Goal: Transaction & Acquisition: Purchase product/service

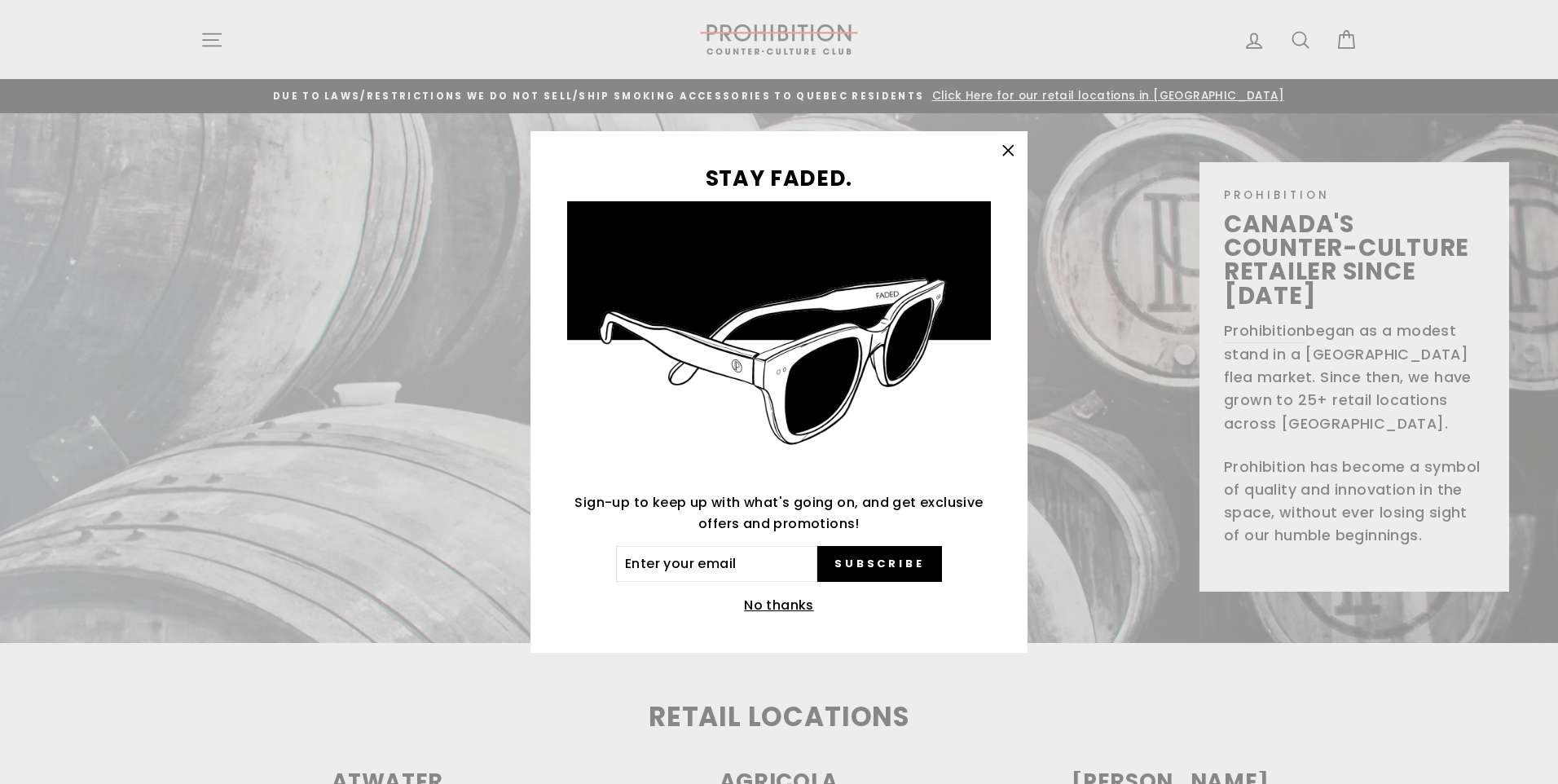
click at [194, 44] on div "STAY FADED. Sign-up to keep up with what's going on, and get exclusive offers a…" at bounding box center [779, 392] width 1558 height 784
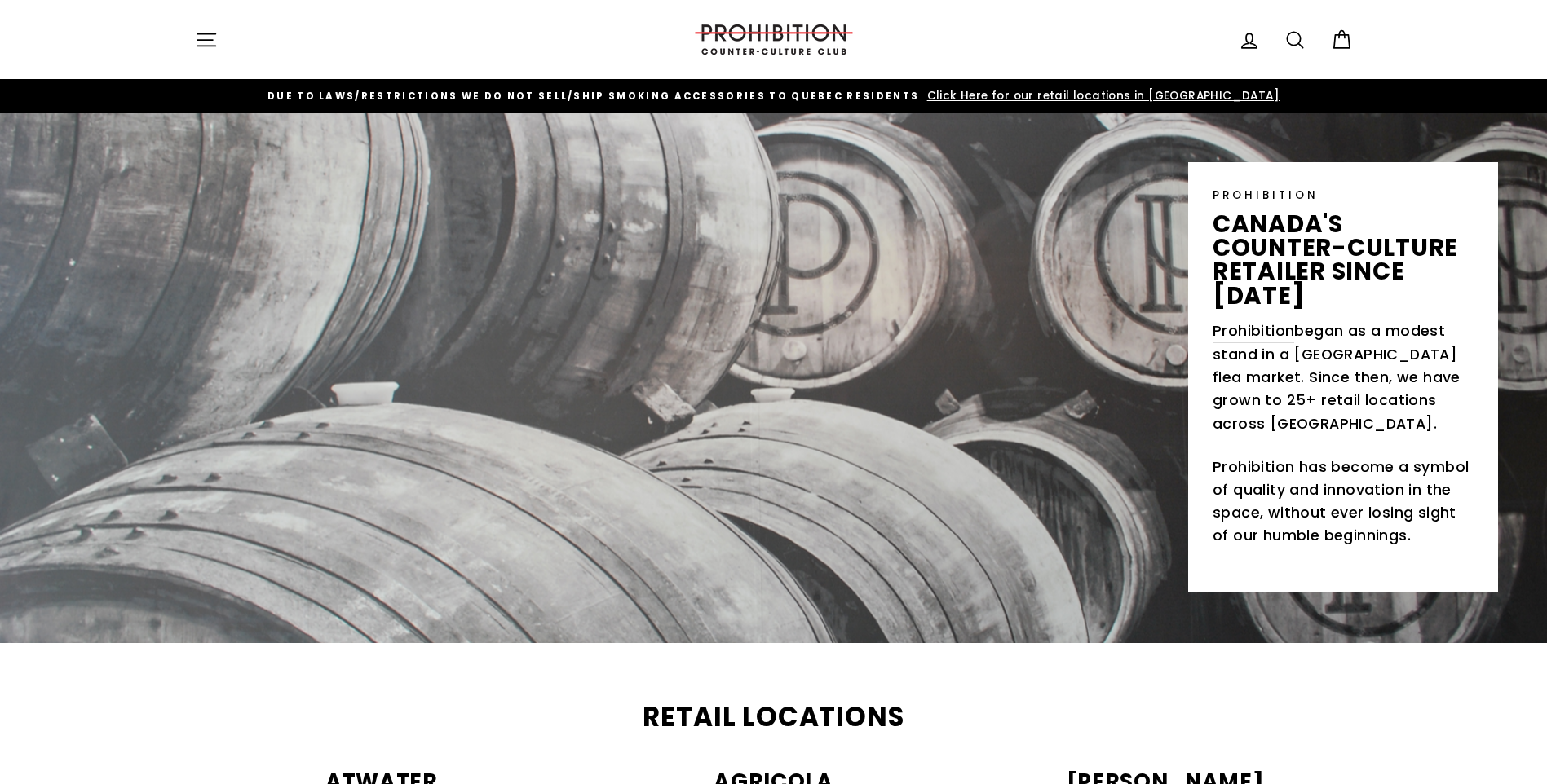
click at [206, 44] on icon "button" at bounding box center [206, 39] width 23 height 22
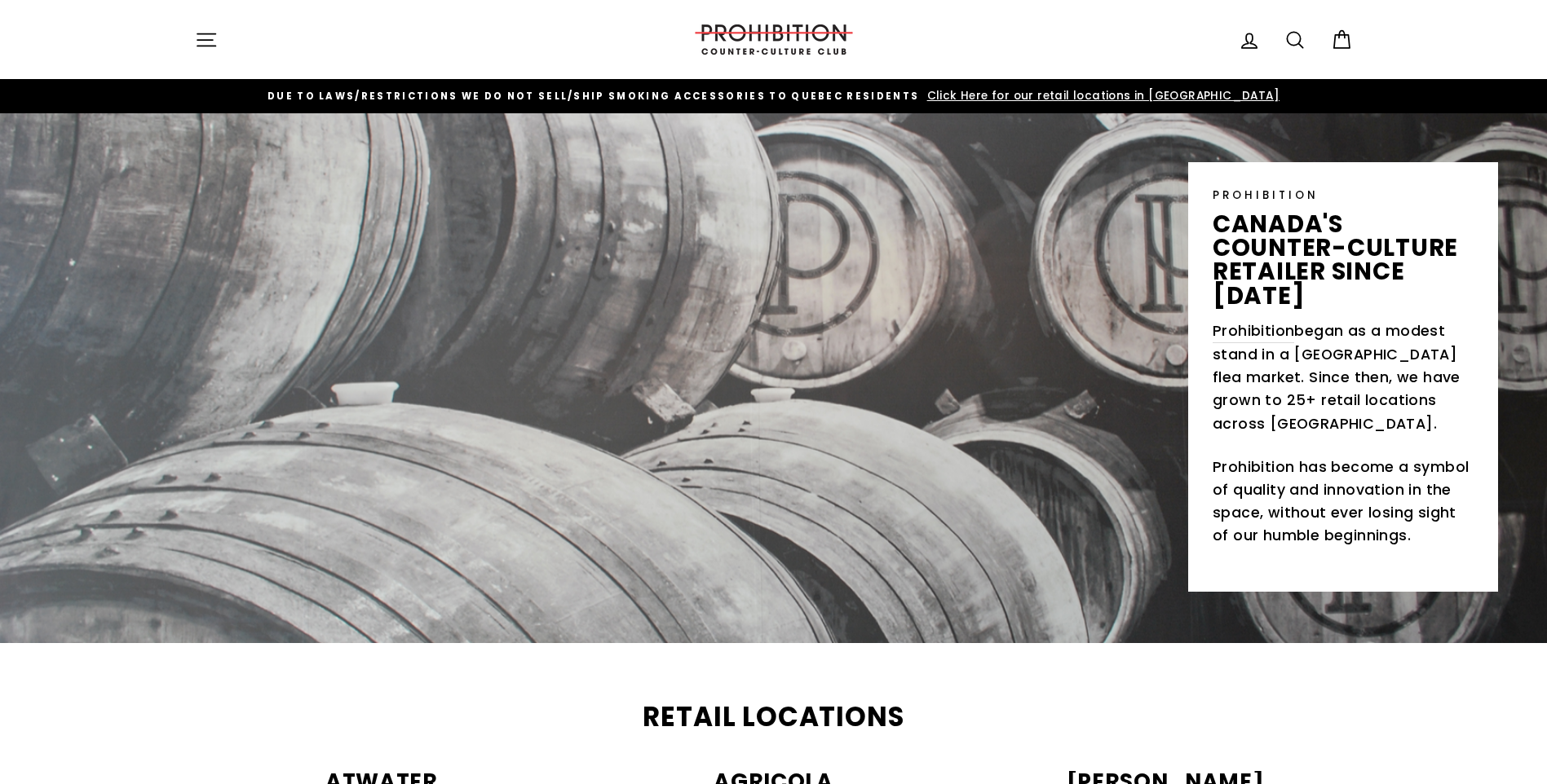
click at [206, 39] on icon "button" at bounding box center [207, 39] width 18 height 12
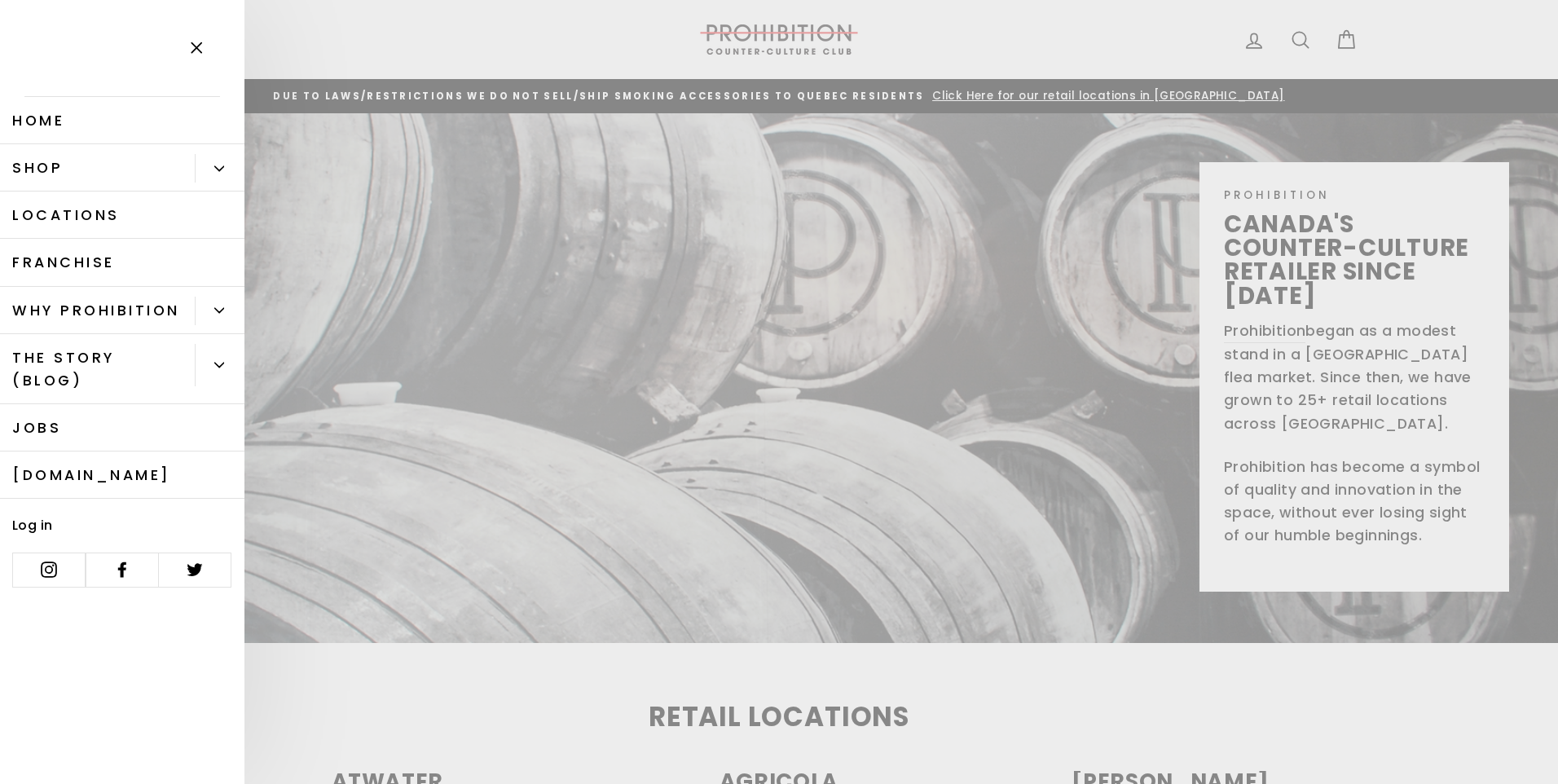
click at [224, 162] on button "Primary" at bounding box center [220, 168] width 50 height 28
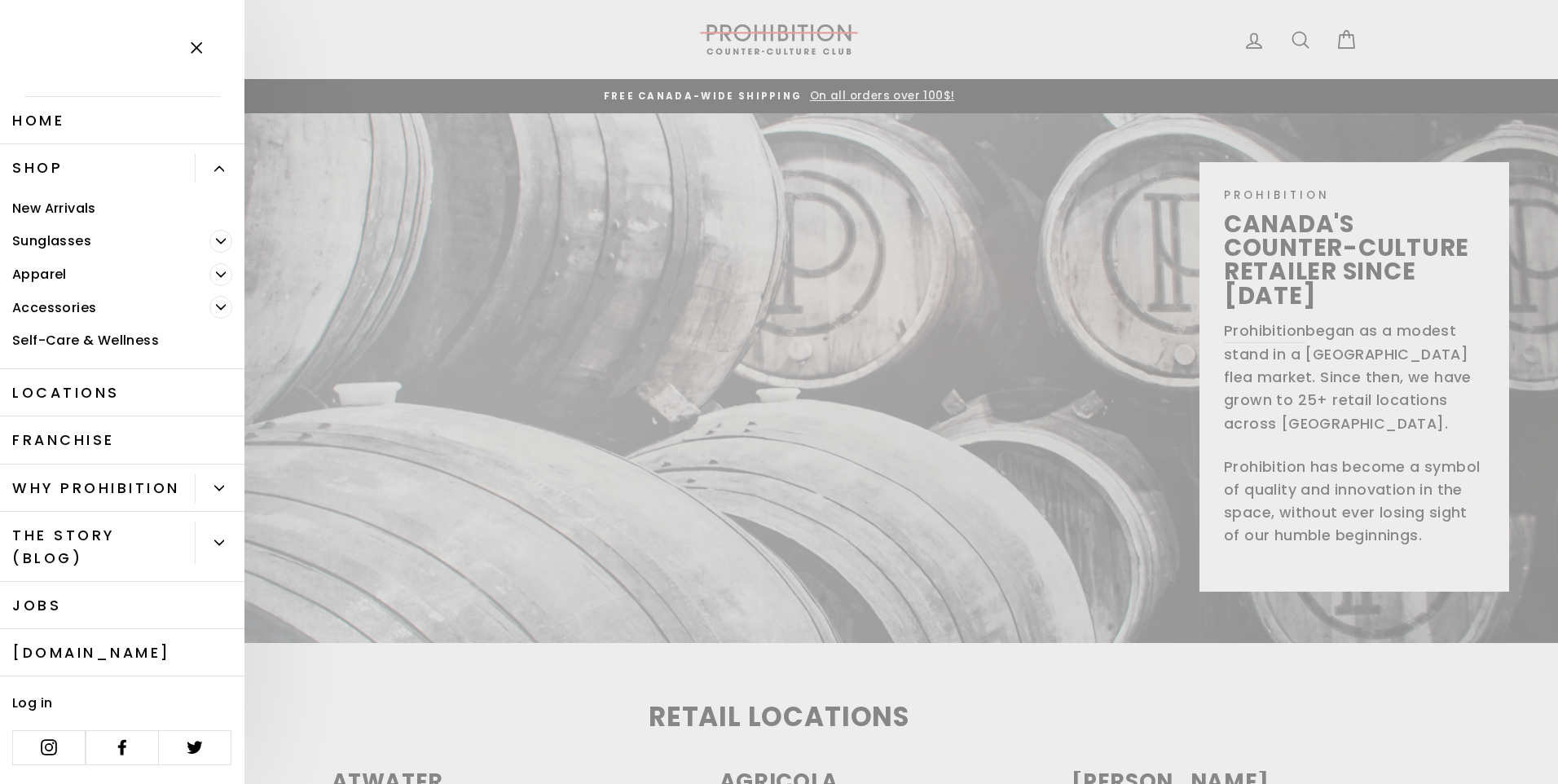
click at [62, 167] on link "Shop" at bounding box center [97, 167] width 195 height 47
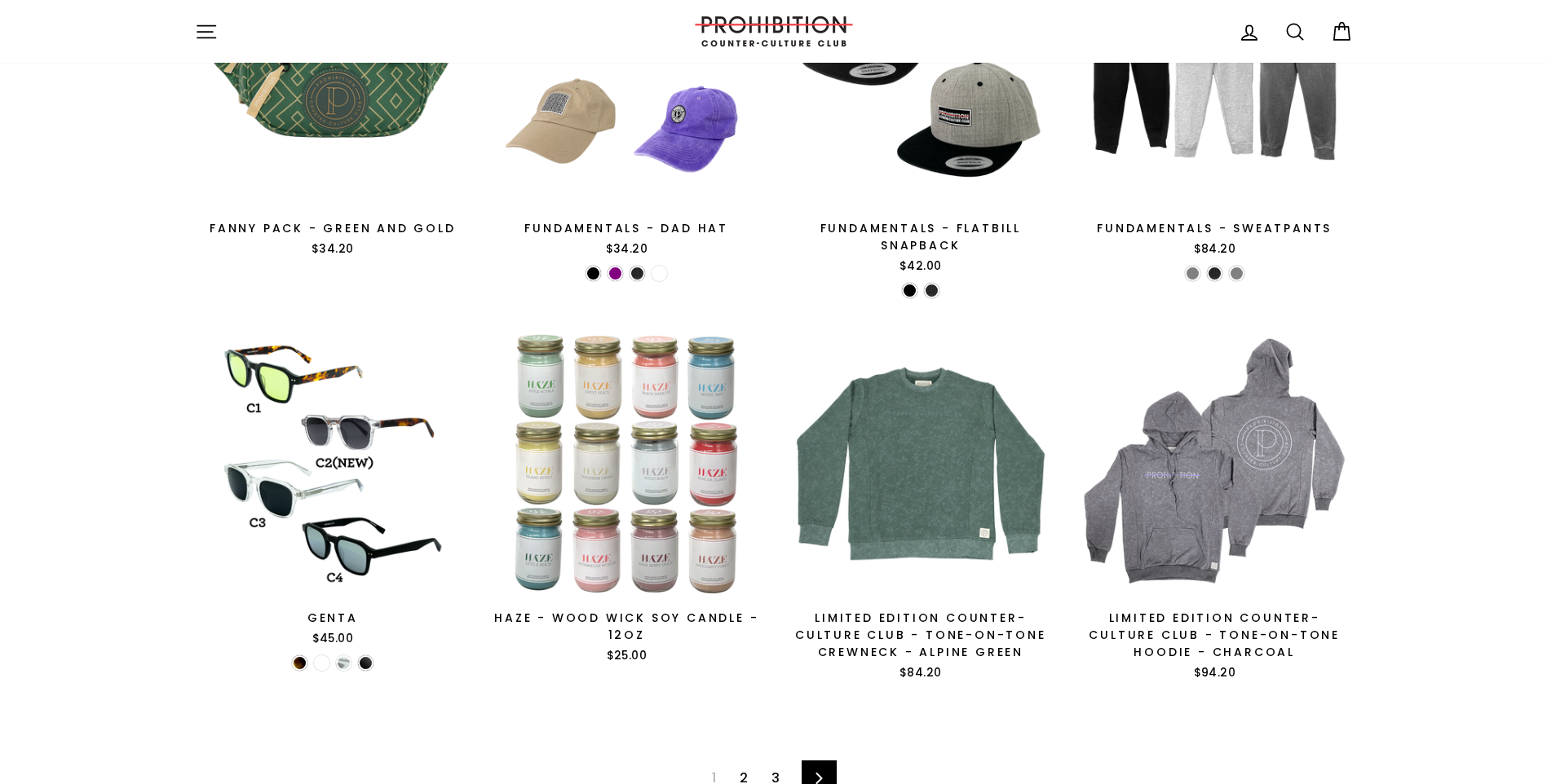
scroll to position [2608, 0]
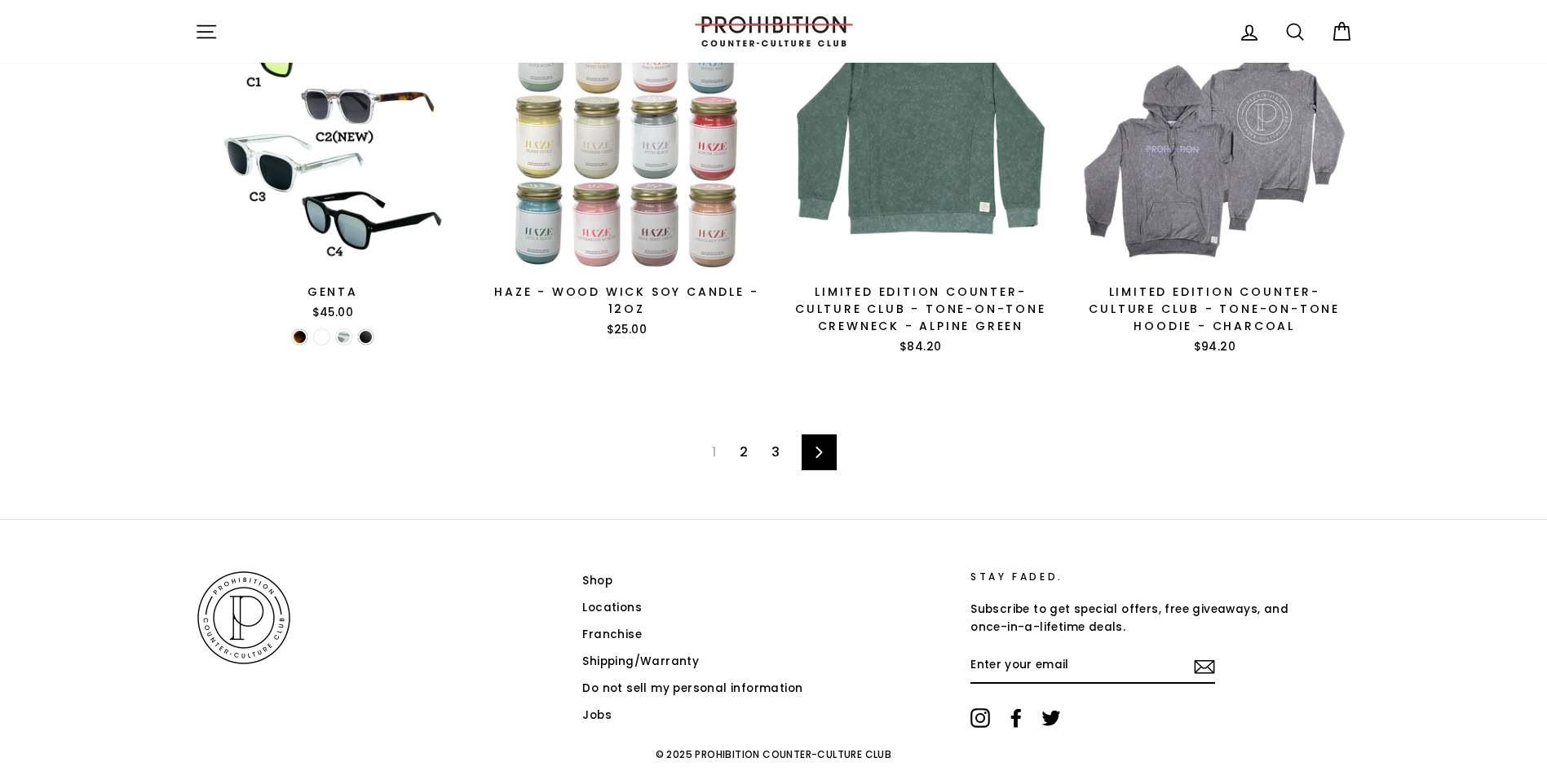
click at [743, 459] on link "2" at bounding box center [743, 452] width 28 height 26
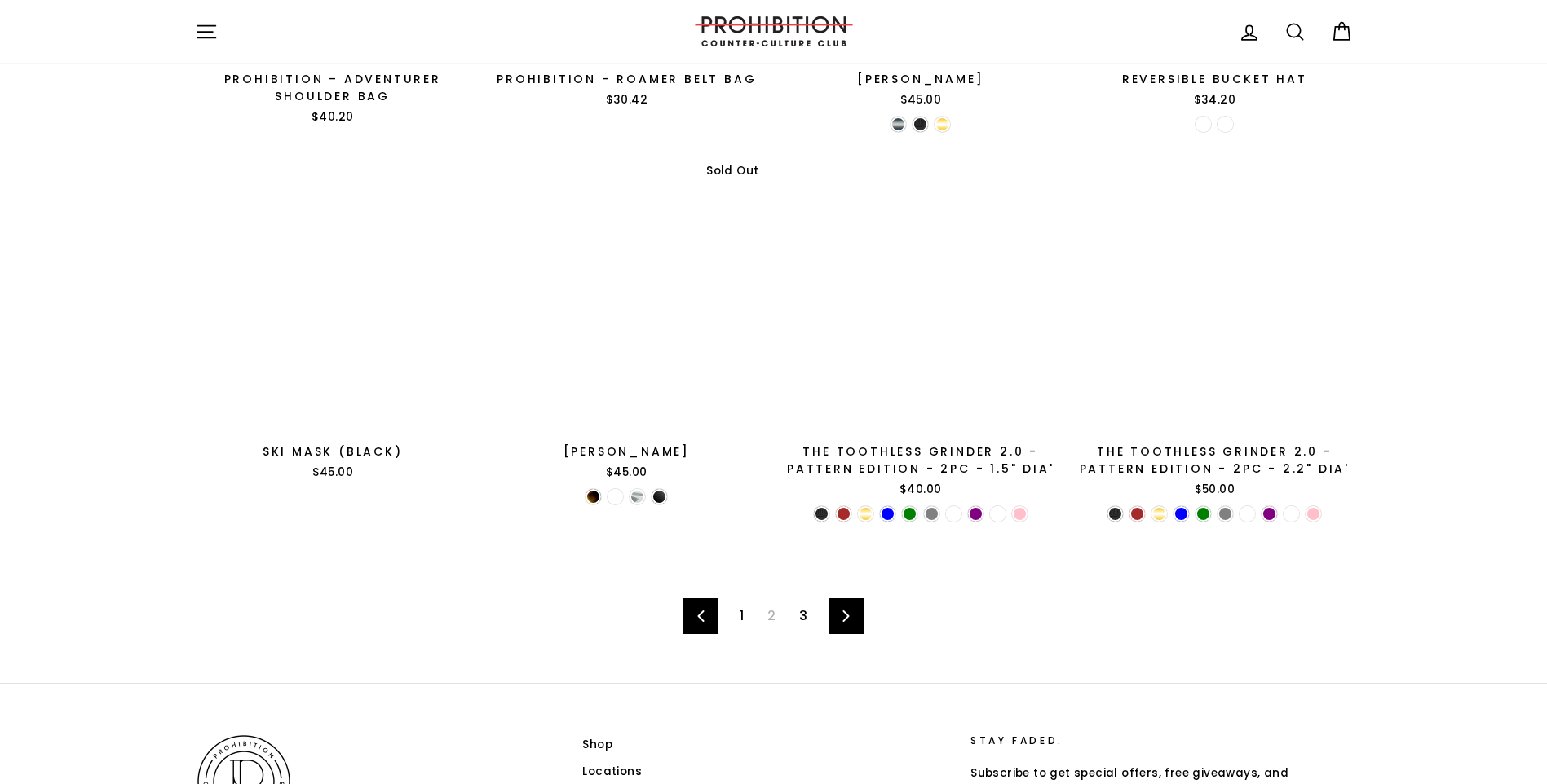
scroll to position [2445, 0]
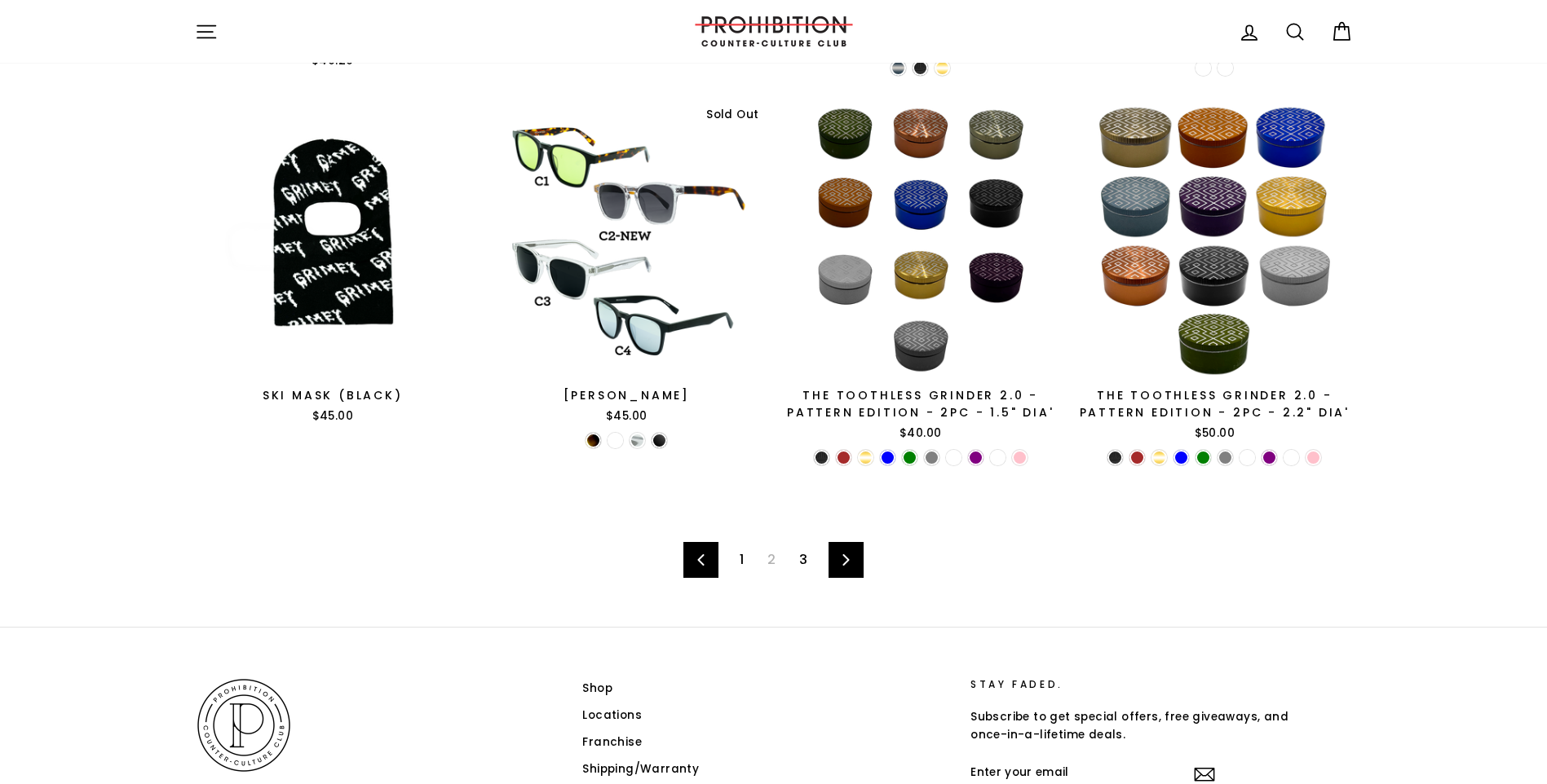
click at [798, 561] on link "3" at bounding box center [803, 559] width 28 height 26
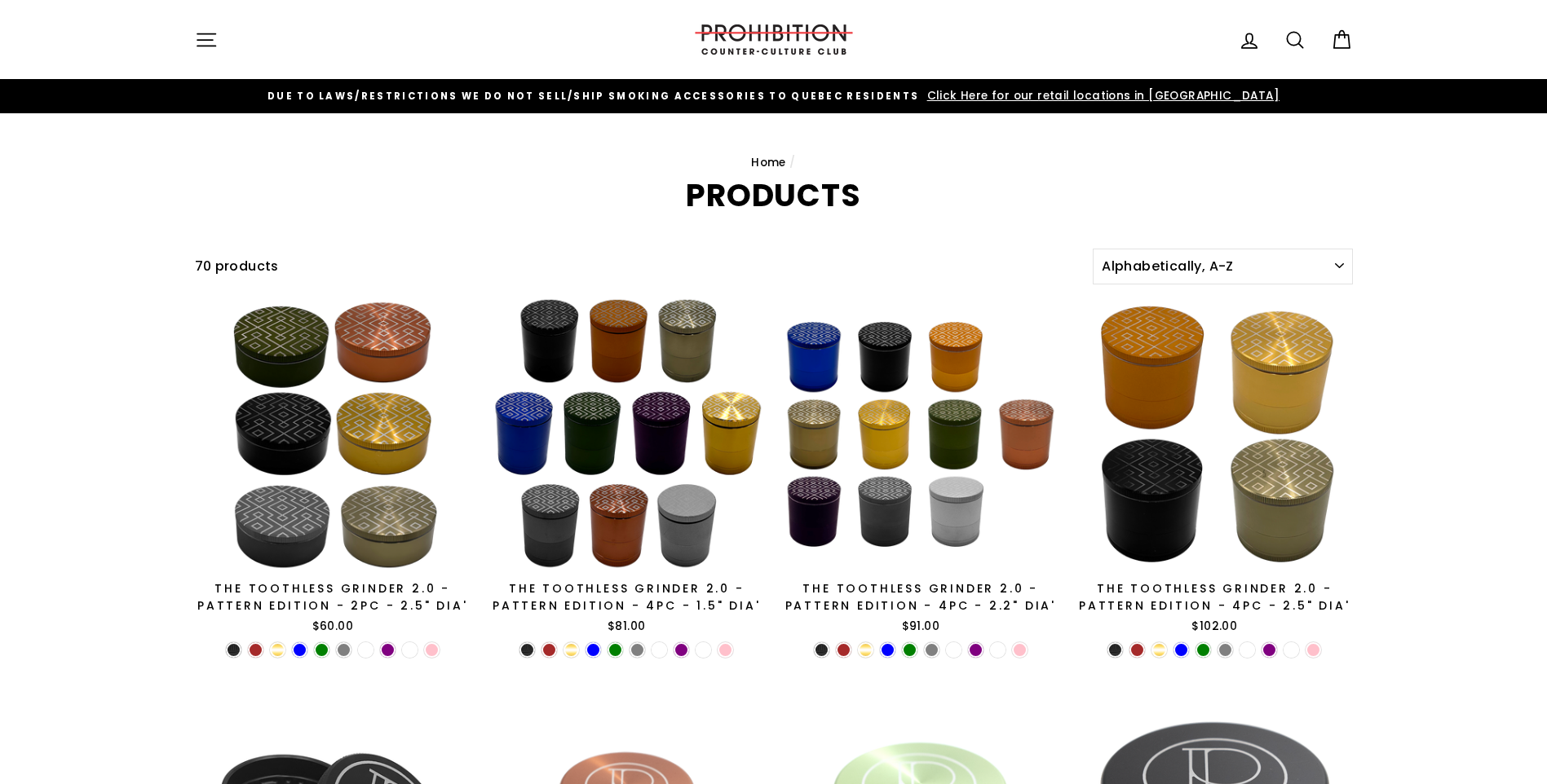
click at [190, 37] on button "Site navigation" at bounding box center [206, 39] width 43 height 35
